Goal: Information Seeking & Learning: Learn about a topic

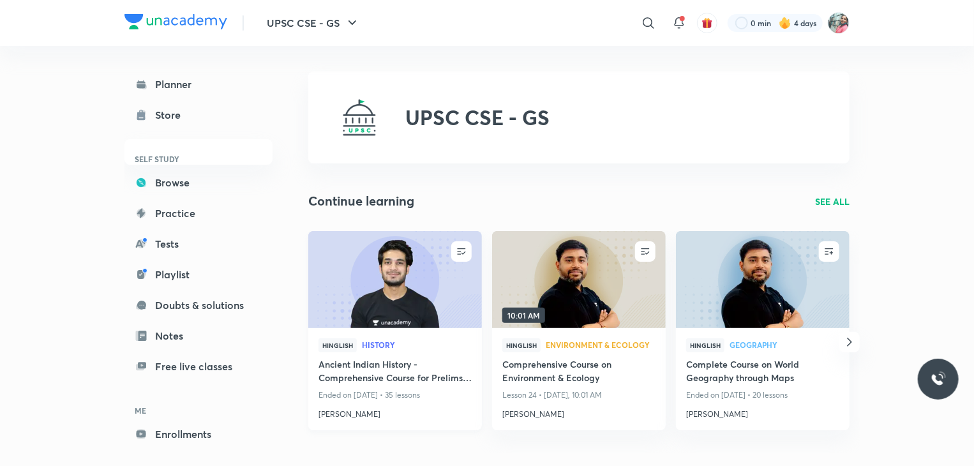
click at [394, 372] on h4 "Ancient Indian History - Comprehensive Course for Prelims and Mains" at bounding box center [394, 371] width 153 height 29
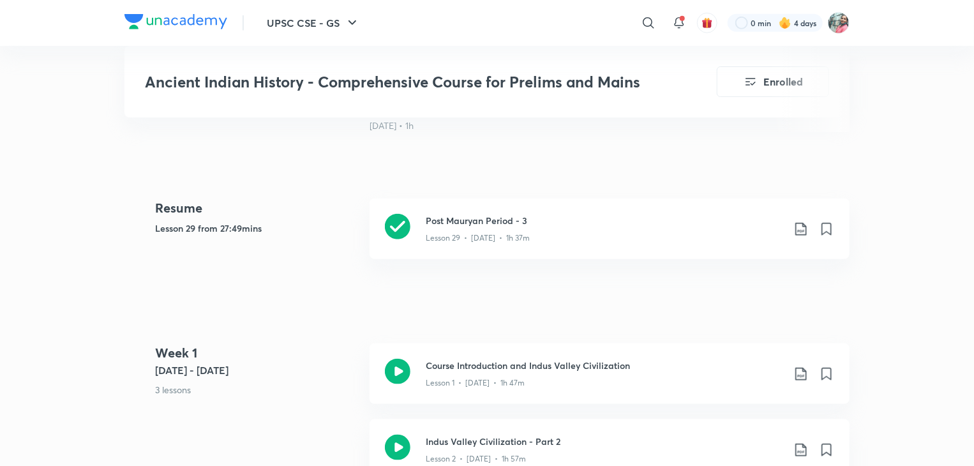
scroll to position [533, 0]
click at [482, 233] on p "Lesson 29 • [DATE] • 1h 37m" at bounding box center [478, 237] width 104 height 11
